Goal: Task Accomplishment & Management: Manage account settings

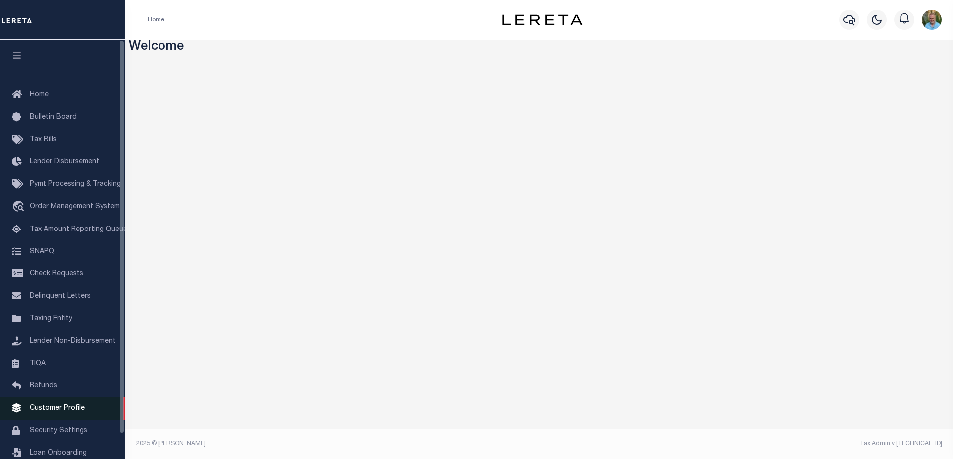
click at [49, 411] on span "Customer Profile" at bounding box center [57, 407] width 55 height 7
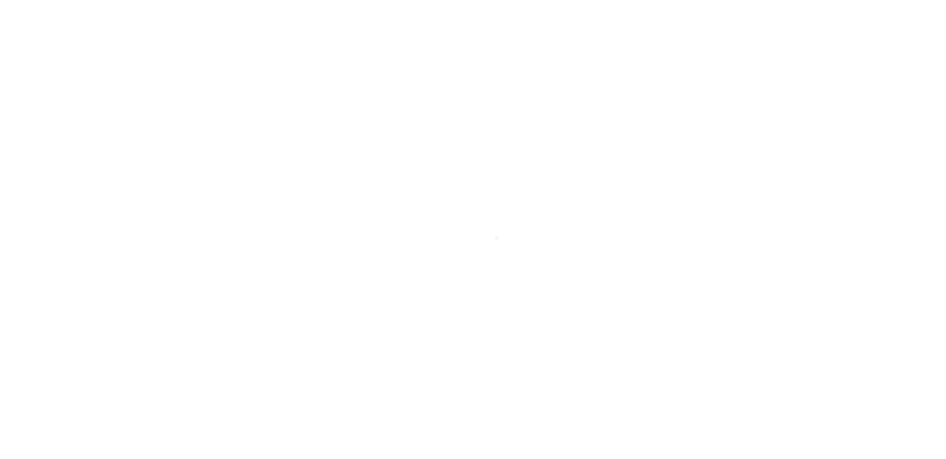
scroll to position [27, 0]
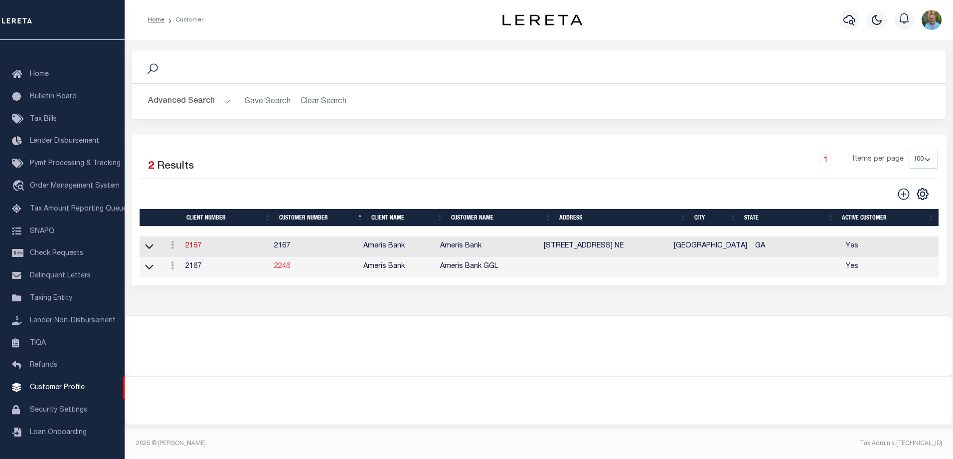
click at [283, 267] on link "2246" at bounding box center [282, 266] width 16 height 7
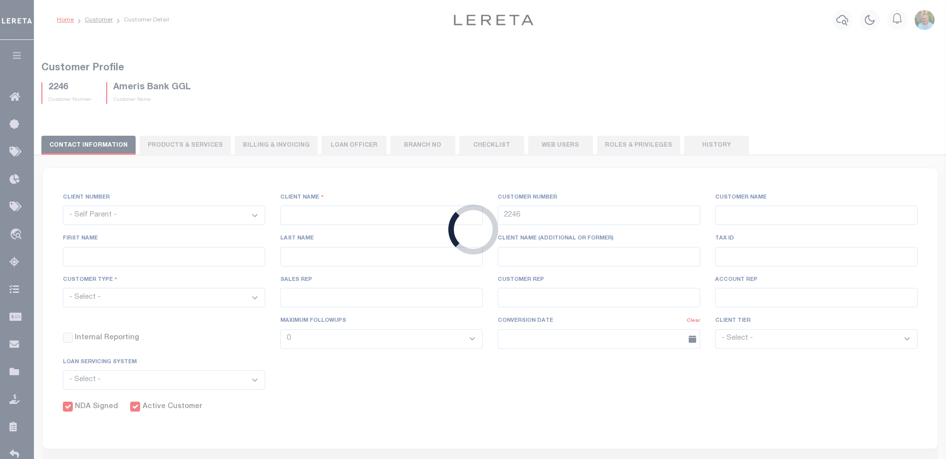
select select "2167"
type input "Ameris Bank"
type input "Ameris Bank GGL"
type input "[PERSON_NAME]"
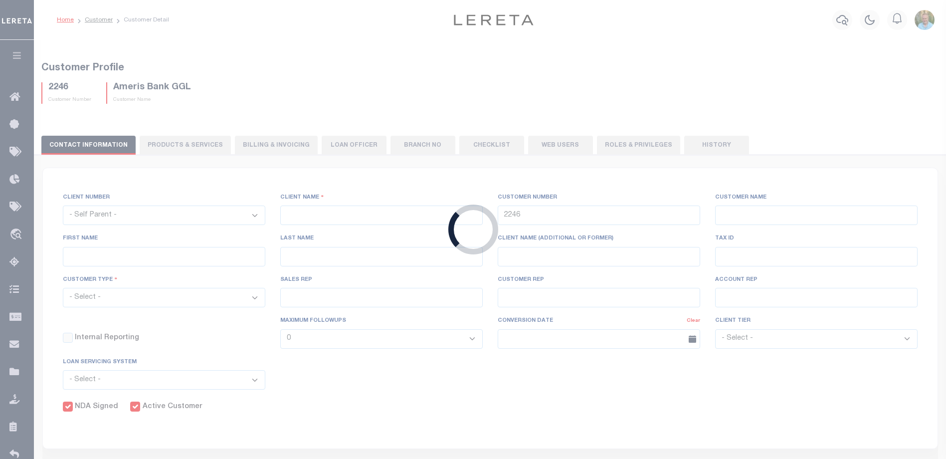
select select "Commercial"
type input "Barbara Kendrick"
type input "Beth Wiebe"
checkbox input "true"
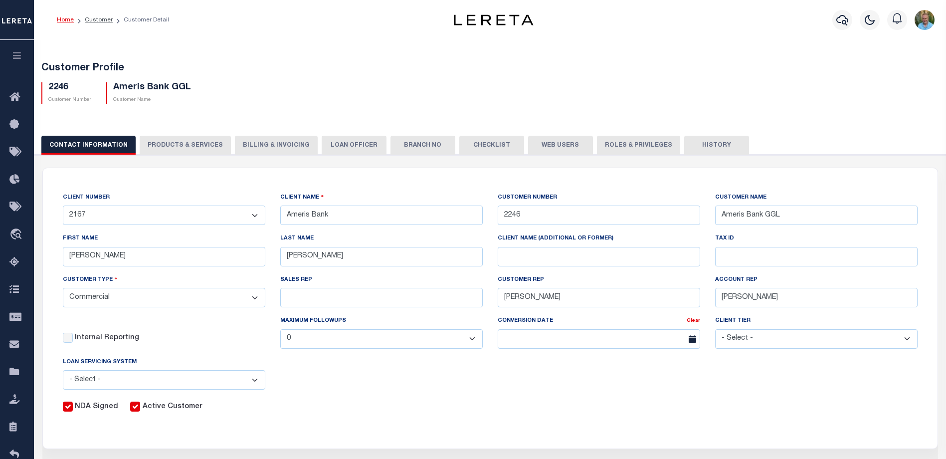
click at [541, 142] on button "Web Users" at bounding box center [560, 145] width 65 height 19
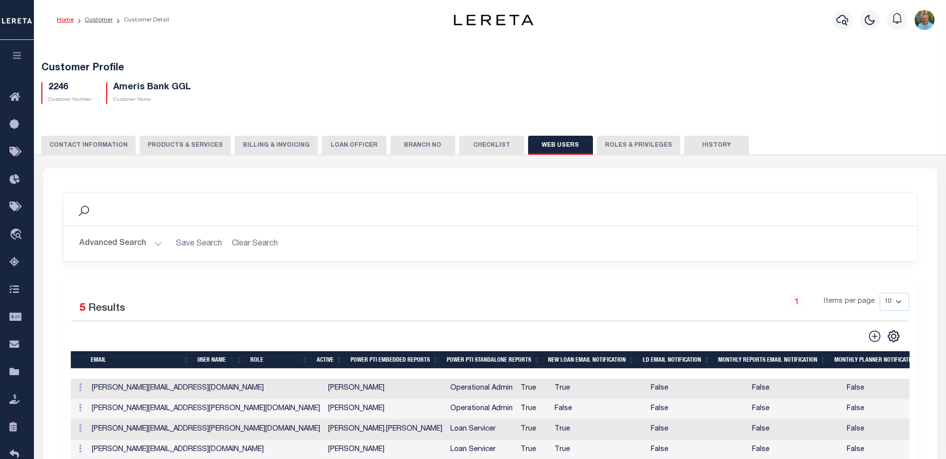
click at [69, 148] on button "CONTACT INFORMATION" at bounding box center [88, 145] width 94 height 19
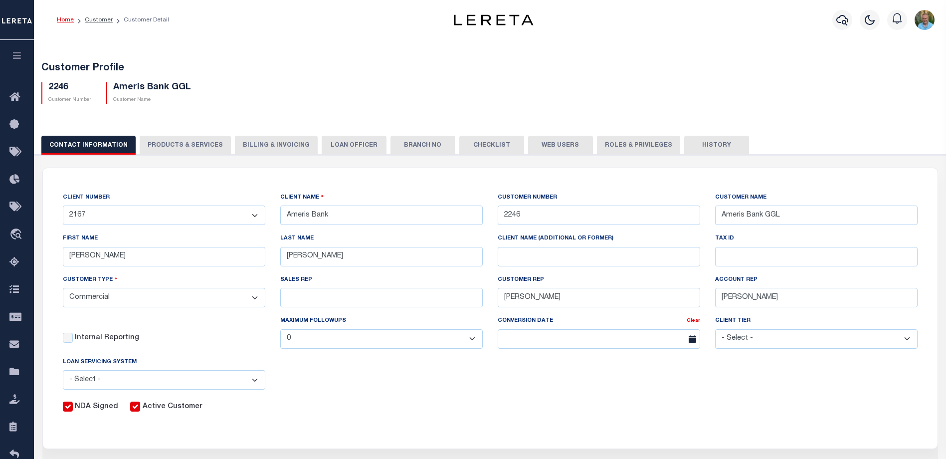
click at [552, 146] on button "Web Users" at bounding box center [560, 145] width 65 height 19
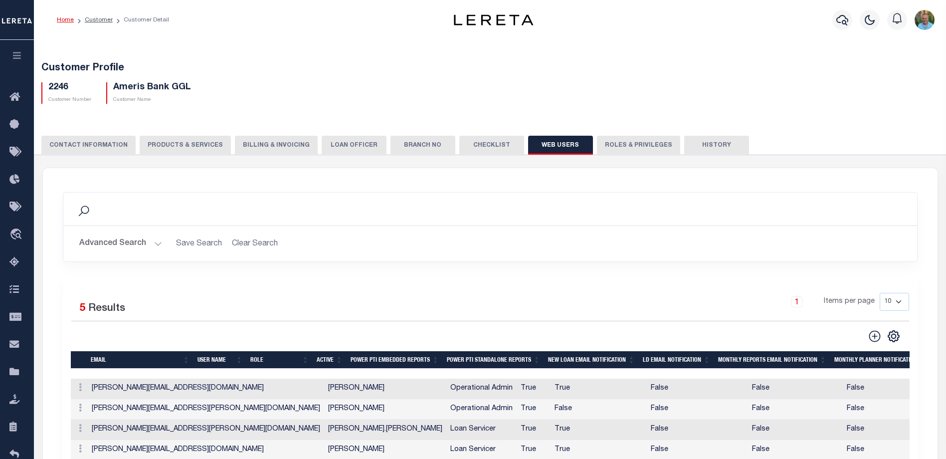
click at [616, 145] on button "Roles & Privileges" at bounding box center [638, 145] width 83 height 19
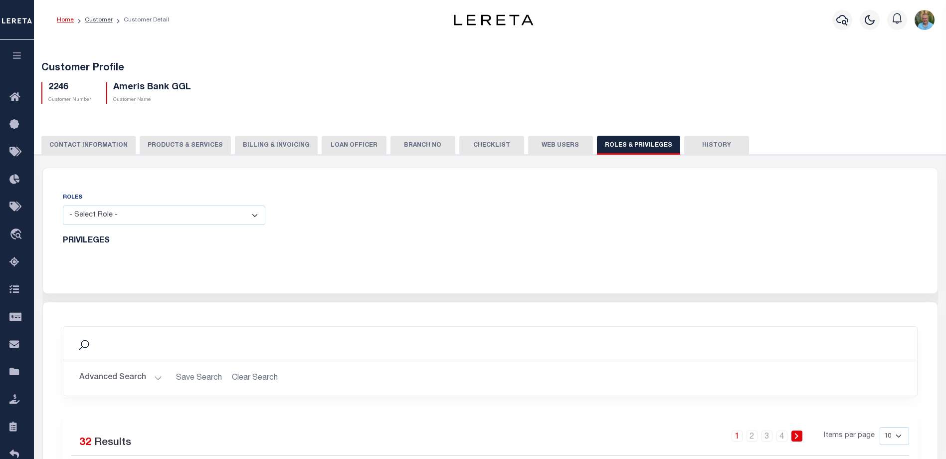
click at [256, 215] on select "- Select Role - Loan Officer Loan Servicer Operational Admin View Only" at bounding box center [164, 214] width 202 height 19
click at [63, 206] on select "- Select Role - Loan Officer Loan Servicer Operational Admin View Only" at bounding box center [164, 214] width 202 height 19
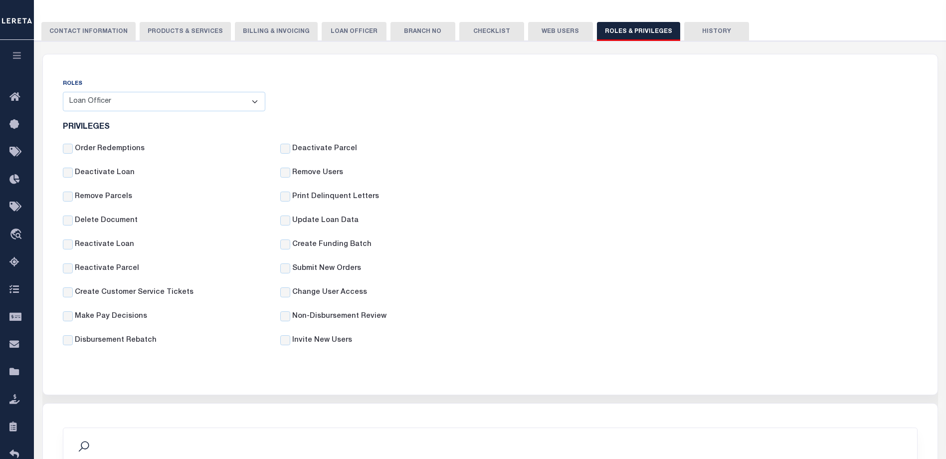
scroll to position [100, 0]
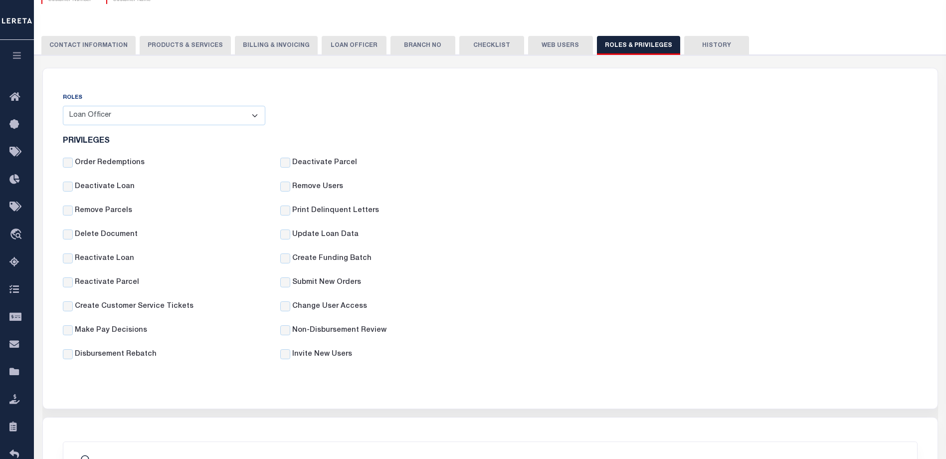
click at [195, 121] on select "- Select Role - Loan Officer Loan Servicer Operational Admin View Only" at bounding box center [164, 115] width 202 height 19
click at [63, 106] on select "- Select Role - Loan Officer Loan Servicer Operational Admin View Only" at bounding box center [164, 115] width 202 height 19
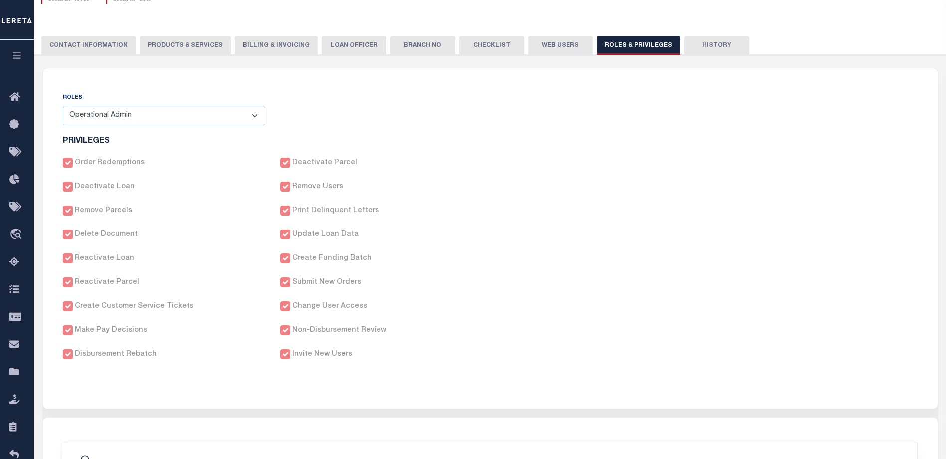
click at [215, 117] on select "- Select Role - Loan Officer Loan Servicer Operational Admin View Only" at bounding box center [164, 115] width 202 height 19
select select "49787a99-2587-4724-a716-7b237b58cc61"
click at [63, 106] on select "- Select Role - Loan Officer Loan Servicer Operational Admin View Only" at bounding box center [164, 115] width 202 height 19
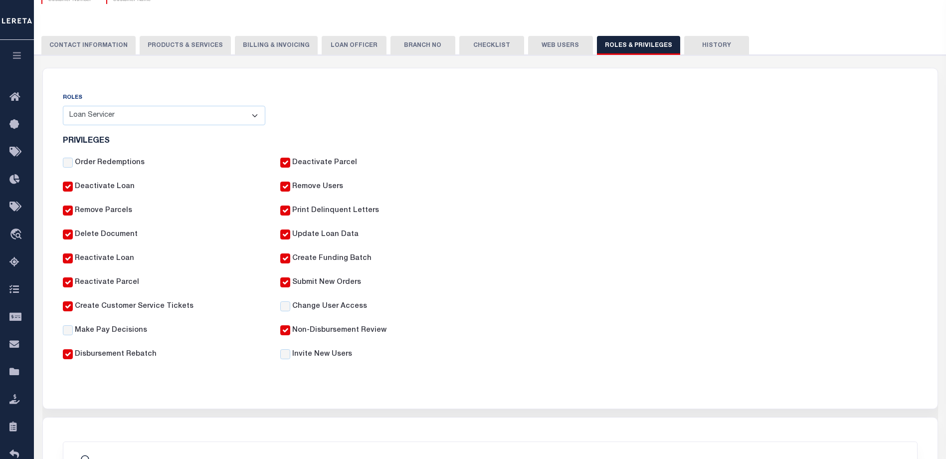
click at [550, 43] on button "Web Users" at bounding box center [560, 45] width 65 height 19
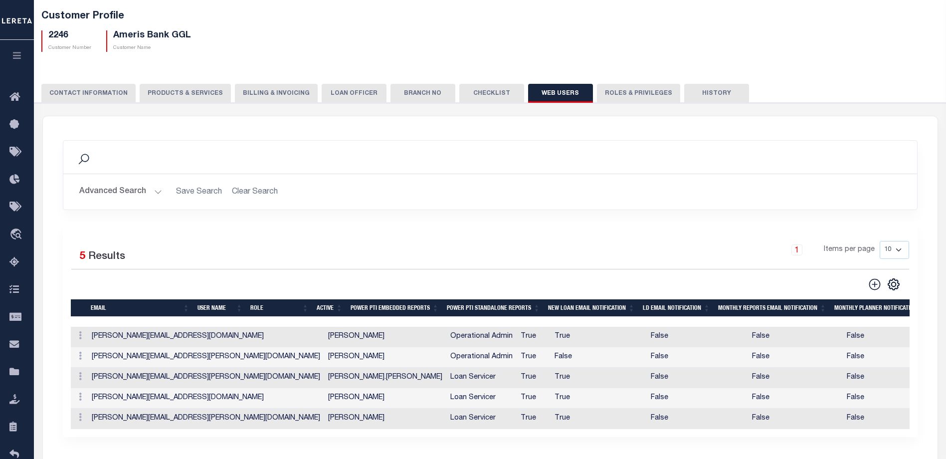
scroll to position [0, 0]
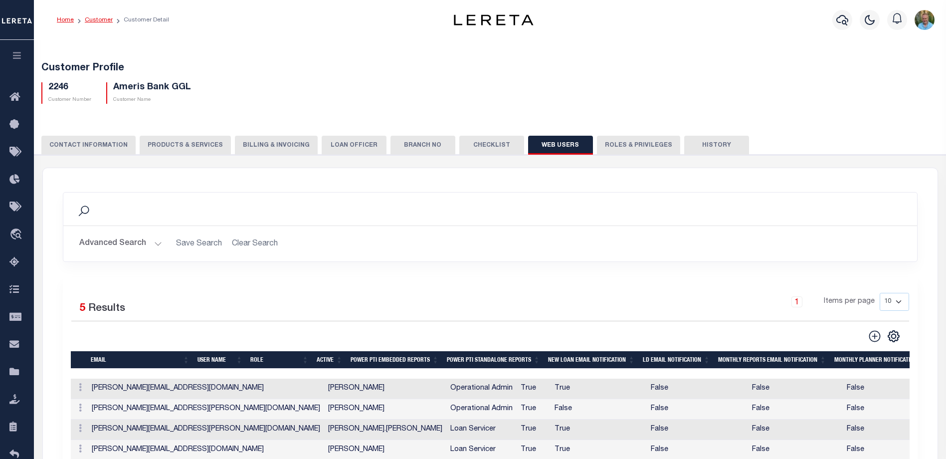
click at [100, 18] on link "Customer" at bounding box center [99, 20] width 28 height 6
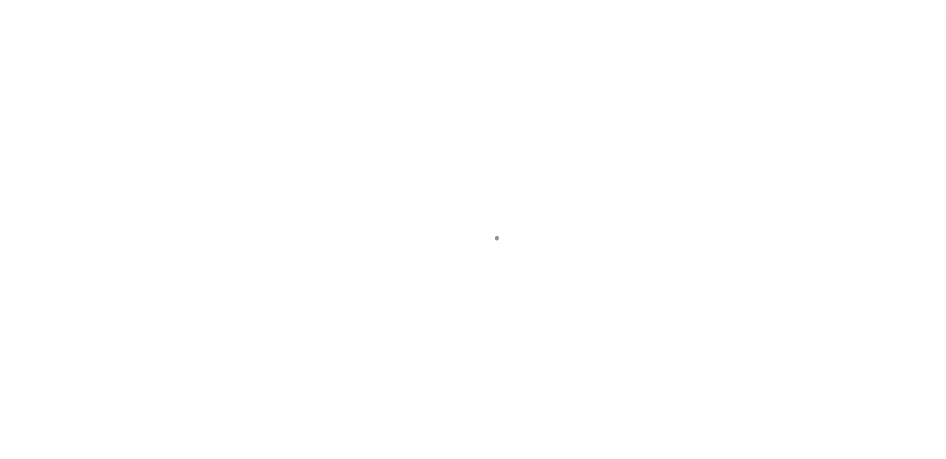
scroll to position [27, 0]
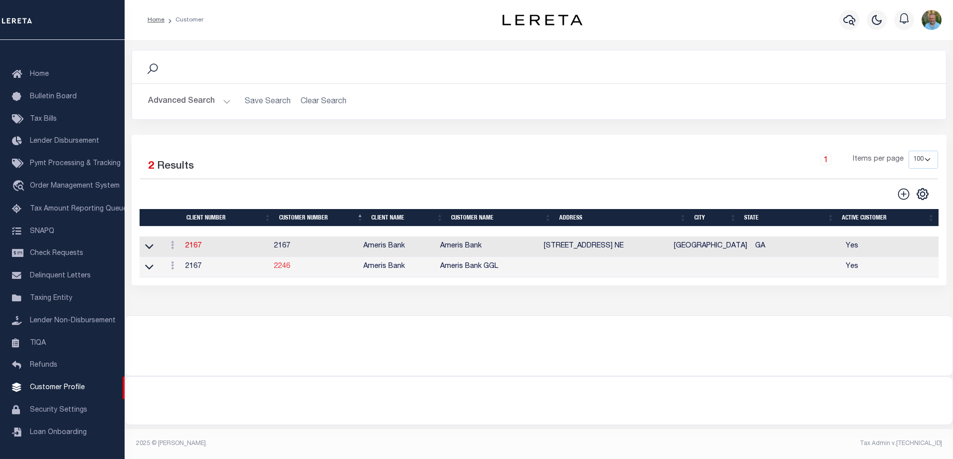
click at [289, 268] on link "2246" at bounding box center [282, 266] width 16 height 7
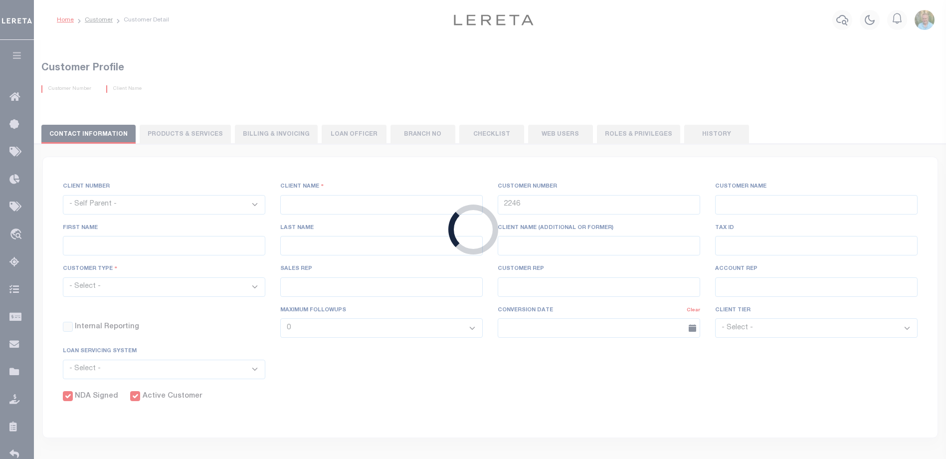
select select "2167"
type input "Ameris Bank"
type input "Ameris Bank GGL"
type input "[PERSON_NAME]"
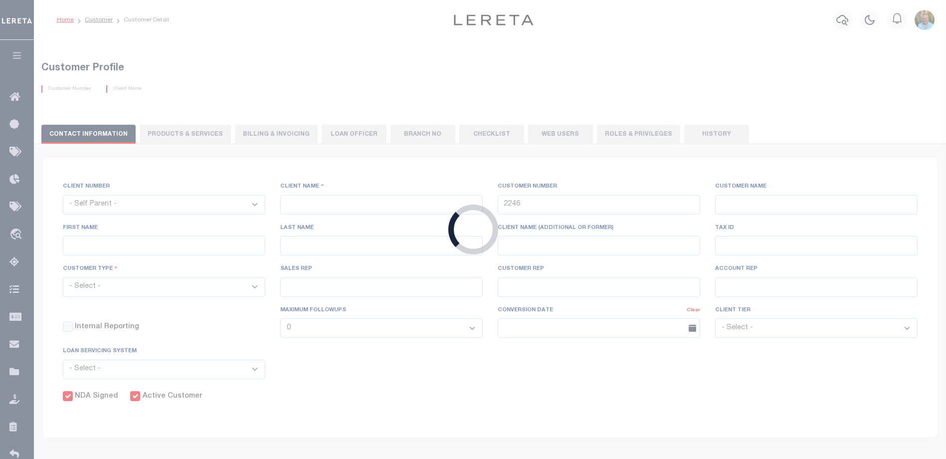
select select "Commercial"
type input "[PERSON_NAME]"
checkbox input "true"
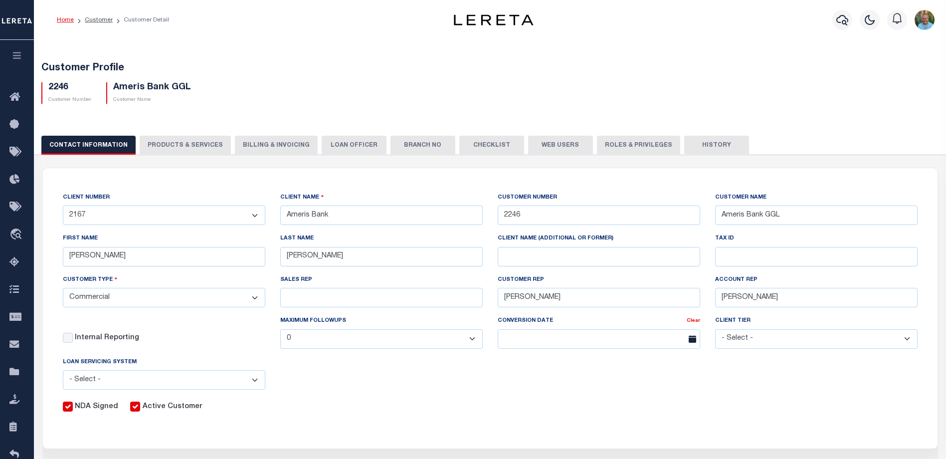
click at [621, 146] on button "Roles & Privileges" at bounding box center [638, 145] width 83 height 19
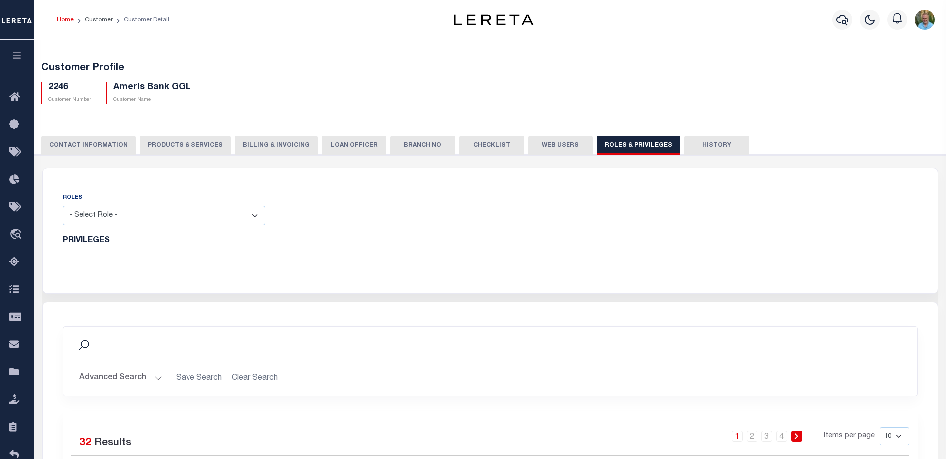
click at [551, 144] on button "Web Users" at bounding box center [560, 145] width 65 height 19
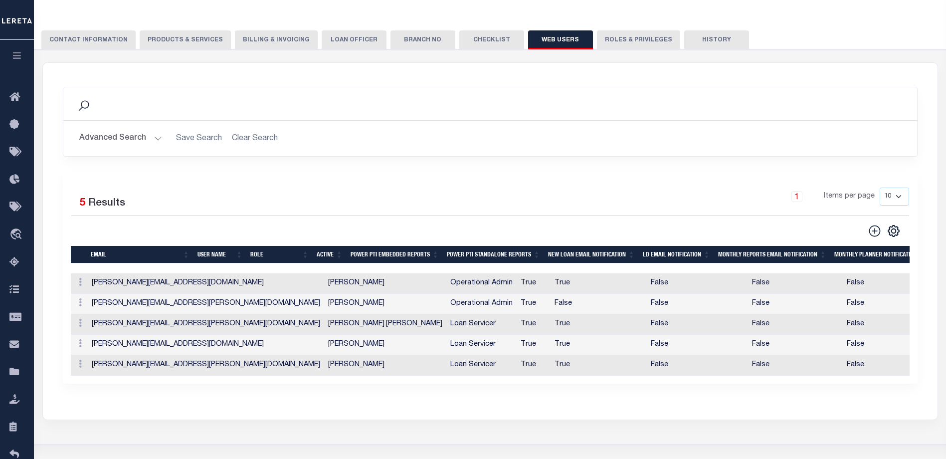
scroll to position [50, 0]
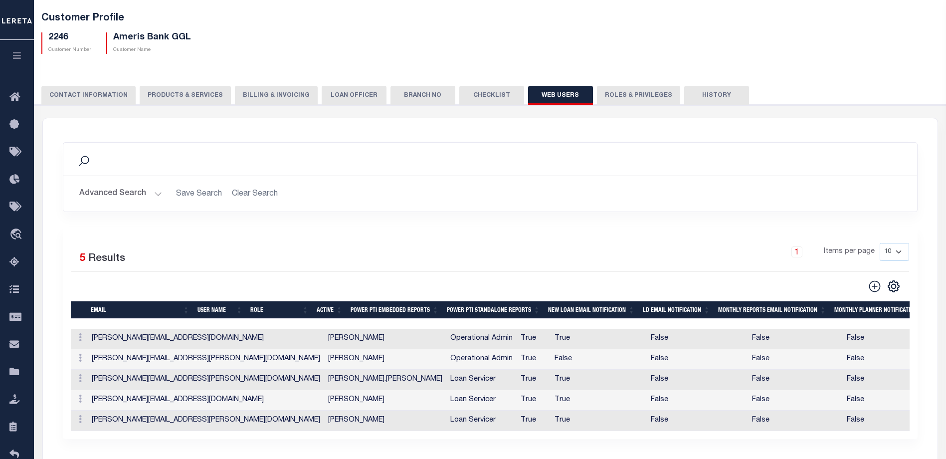
click at [150, 196] on button "Advanced Search" at bounding box center [120, 193] width 83 height 19
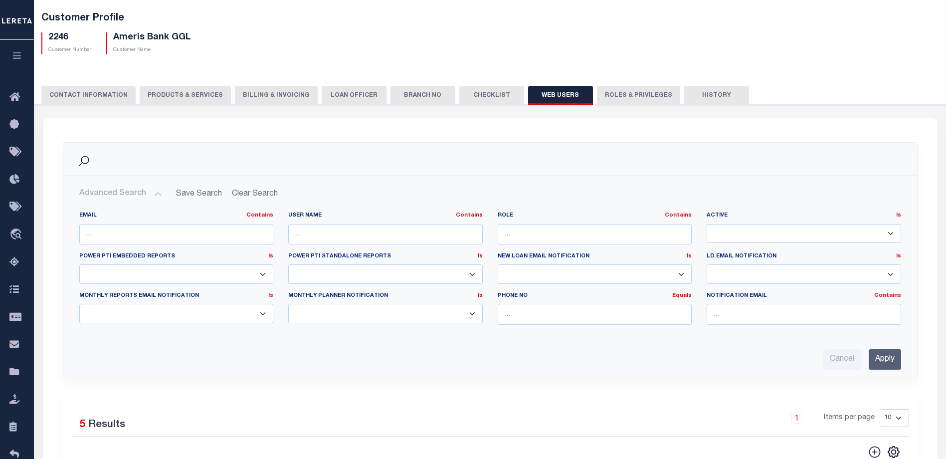
click at [146, 193] on button "Advanced Search" at bounding box center [120, 193] width 83 height 19
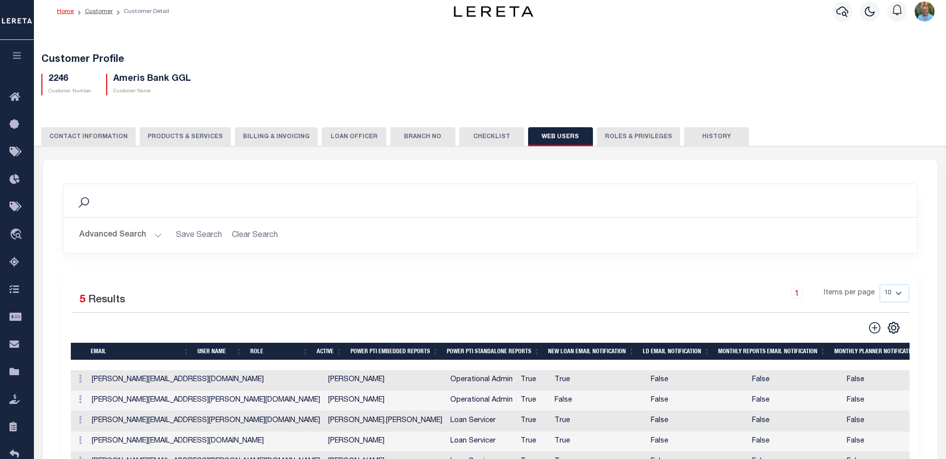
scroll to position [0, 0]
